Goal: Check status: Check status

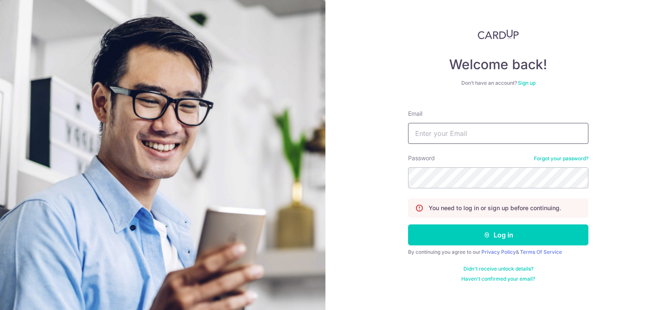
type input "[EMAIL_ADDRESS][DOMAIN_NAME]"
click at [505, 236] on button "Log in" at bounding box center [498, 234] width 180 height 21
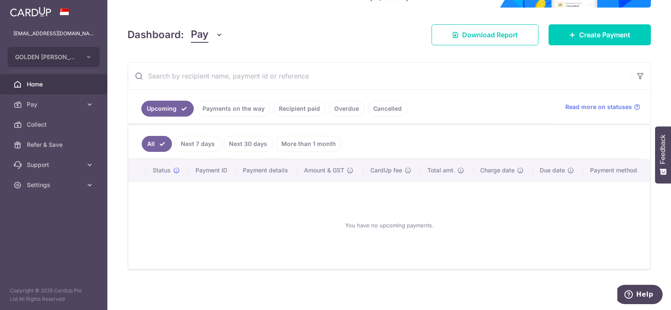
click at [218, 111] on link "Payments on the way" at bounding box center [233, 109] width 73 height 16
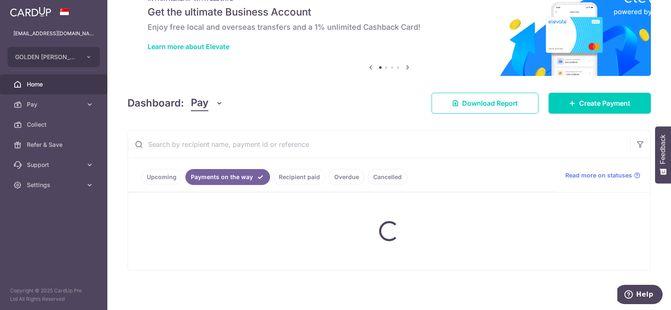
scroll to position [42, 0]
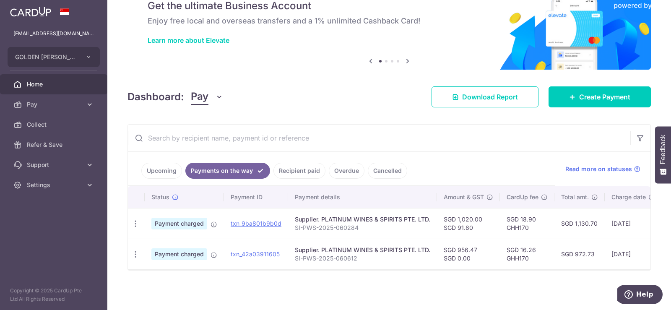
click at [151, 164] on link "Upcoming" at bounding box center [161, 171] width 41 height 16
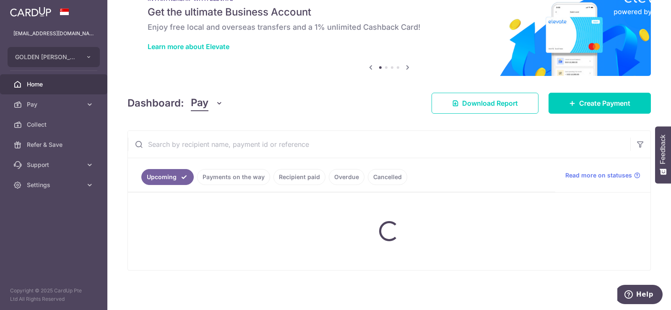
scroll to position [100, 0]
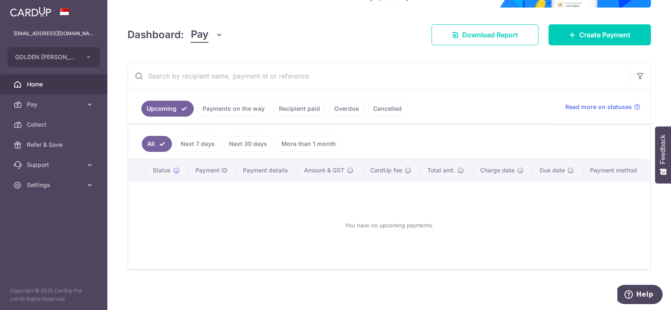
click at [226, 109] on link "Payments on the way" at bounding box center [233, 109] width 73 height 16
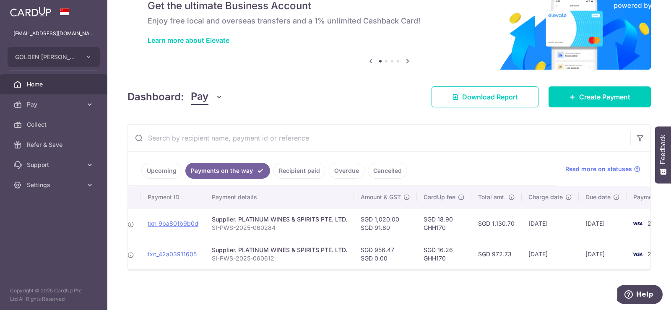
scroll to position [0, 91]
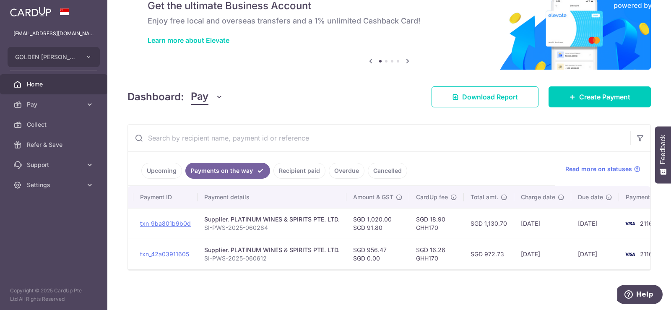
click at [387, 166] on link "Cancelled" at bounding box center [387, 171] width 39 height 16
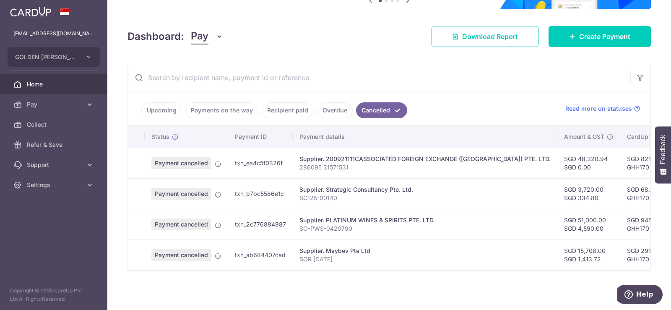
scroll to position [103, 0]
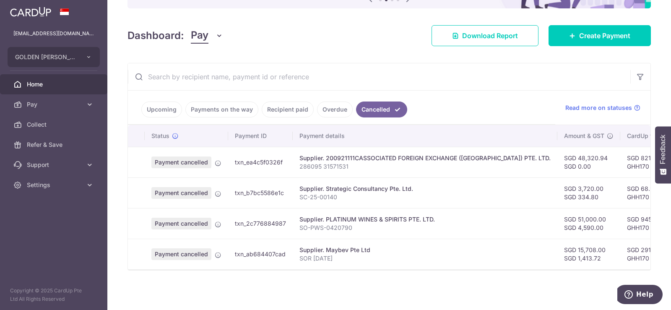
click at [336, 102] on link "Overdue" at bounding box center [335, 109] width 36 height 16
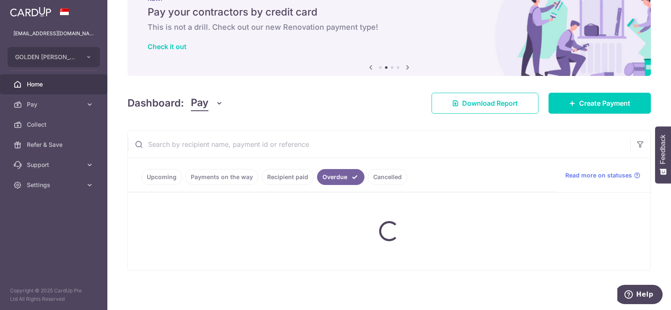
scroll to position [64, 0]
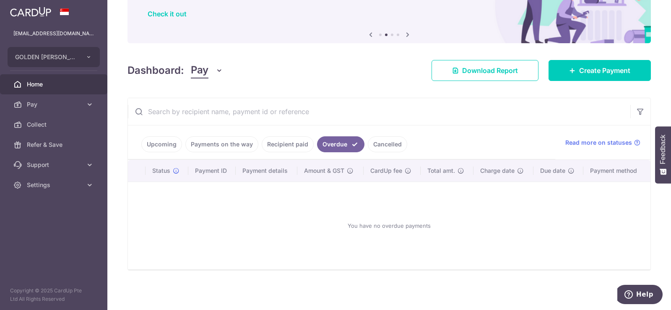
click at [278, 142] on link "Recipient paid" at bounding box center [288, 144] width 52 height 16
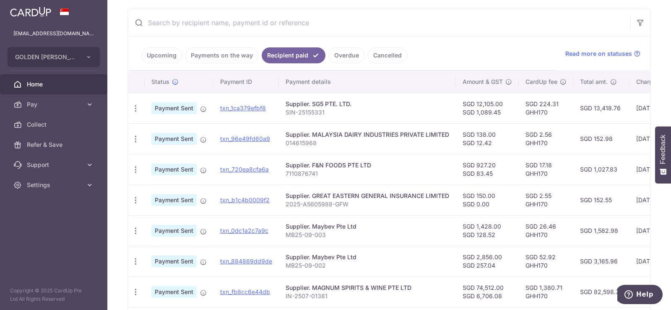
scroll to position [139, 0]
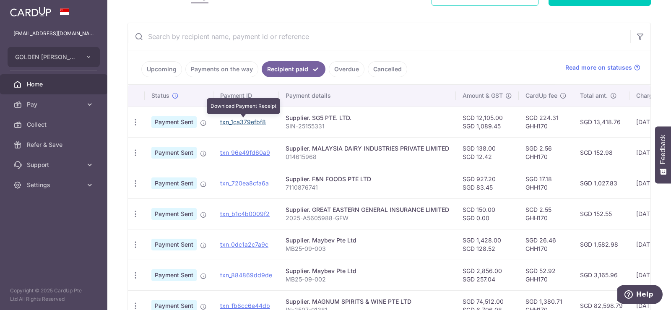
drag, startPoint x: 242, startPoint y: 123, endPoint x: 363, endPoint y: 30, distance: 152.5
click at [242, 123] on link "txn_1ca379efbf8" at bounding box center [243, 121] width 46 height 7
